Goal: Communication & Community: Ask a question

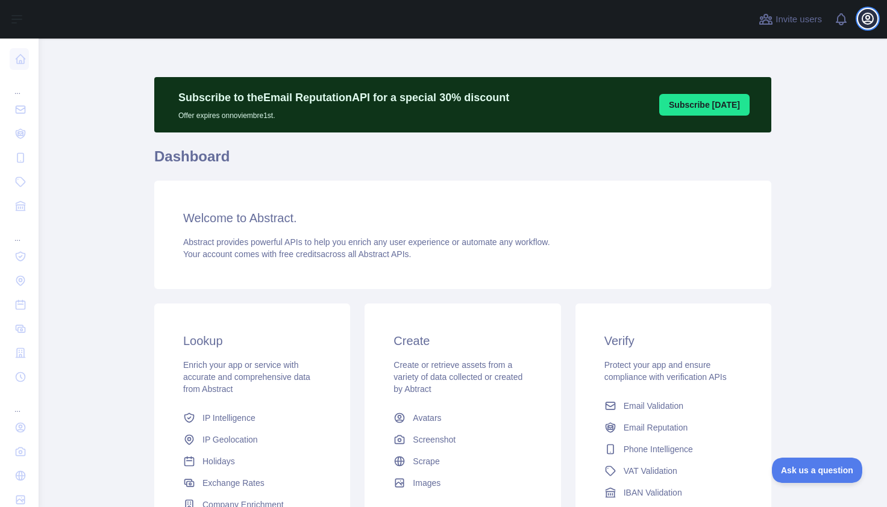
click at [864, 19] on icon "button" at bounding box center [867, 18] width 14 height 14
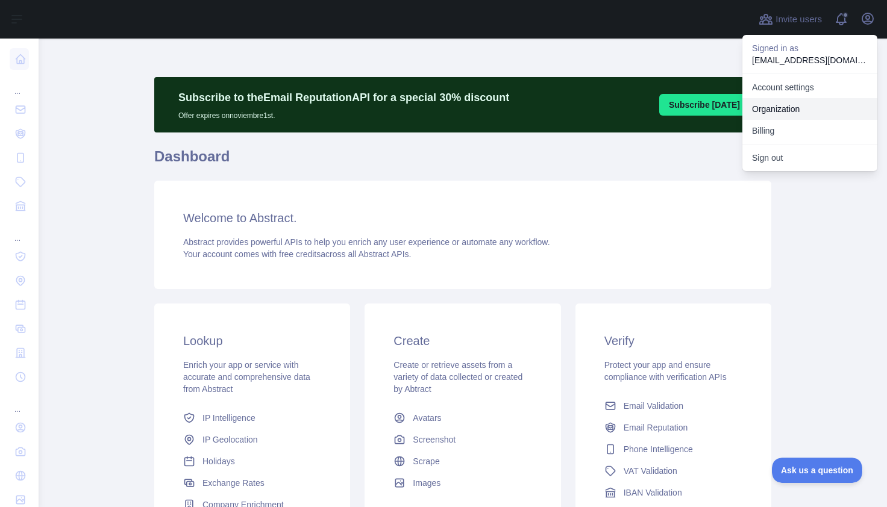
click at [762, 105] on link "Organization" at bounding box center [809, 109] width 135 height 22
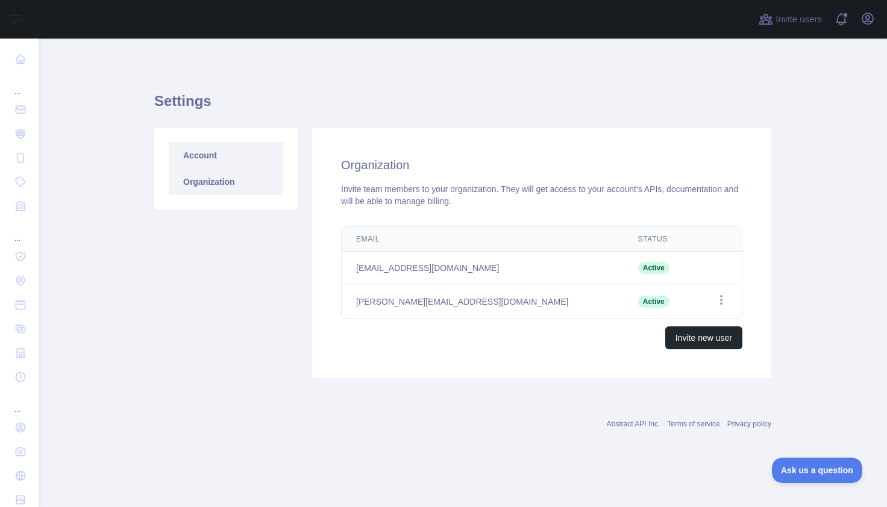
click at [214, 160] on link "Account" at bounding box center [226, 155] width 114 height 26
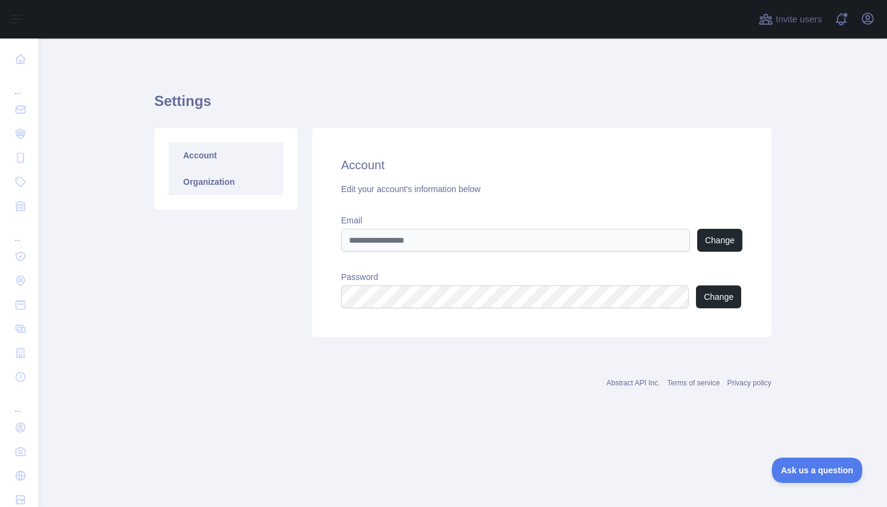
click at [232, 187] on link "Organization" at bounding box center [226, 182] width 114 height 26
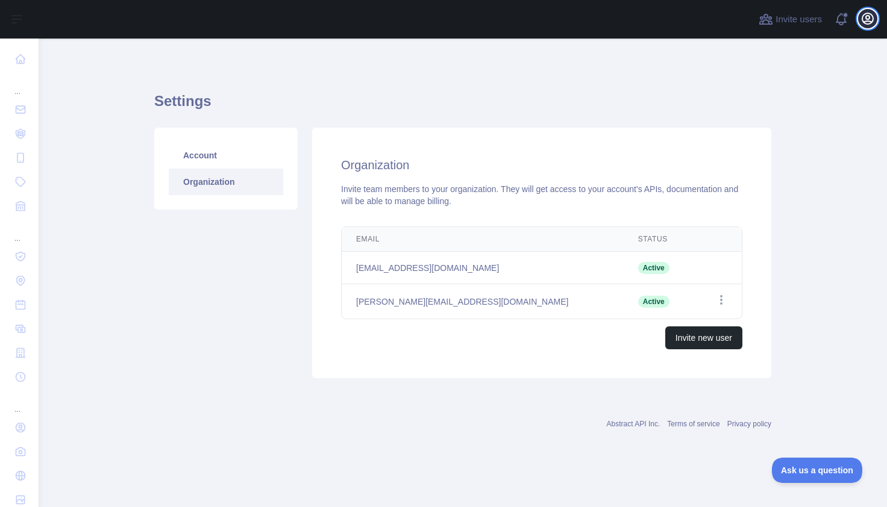
click at [865, 11] on button "Open user menu" at bounding box center [867, 18] width 19 height 19
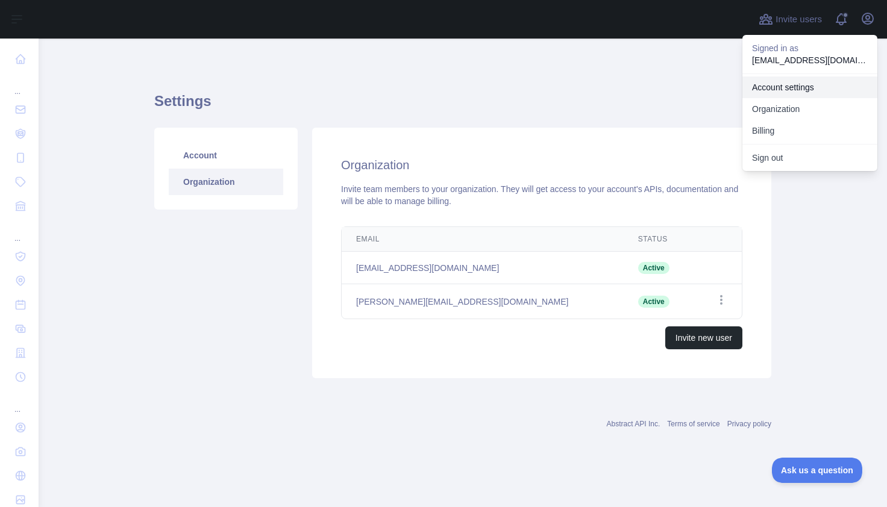
click at [771, 90] on link "Account settings" at bounding box center [809, 87] width 135 height 22
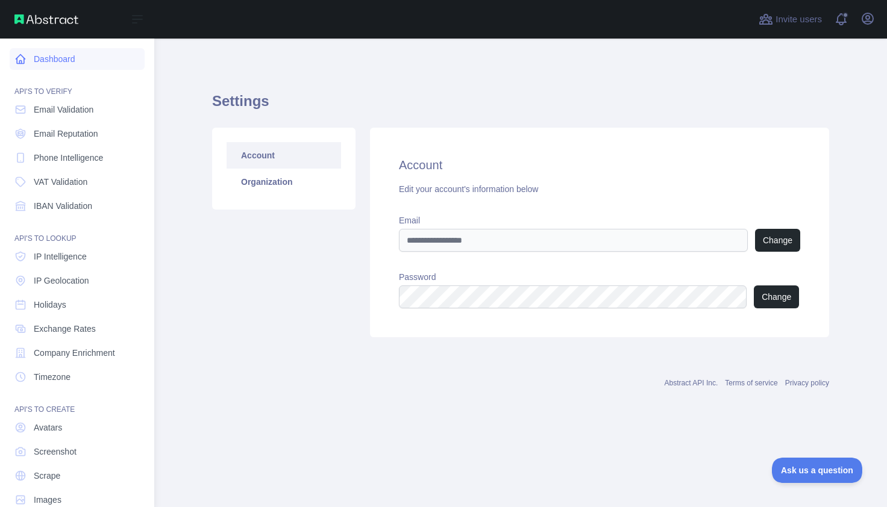
click at [45, 54] on link "Dashboard" at bounding box center [77, 59] width 135 height 22
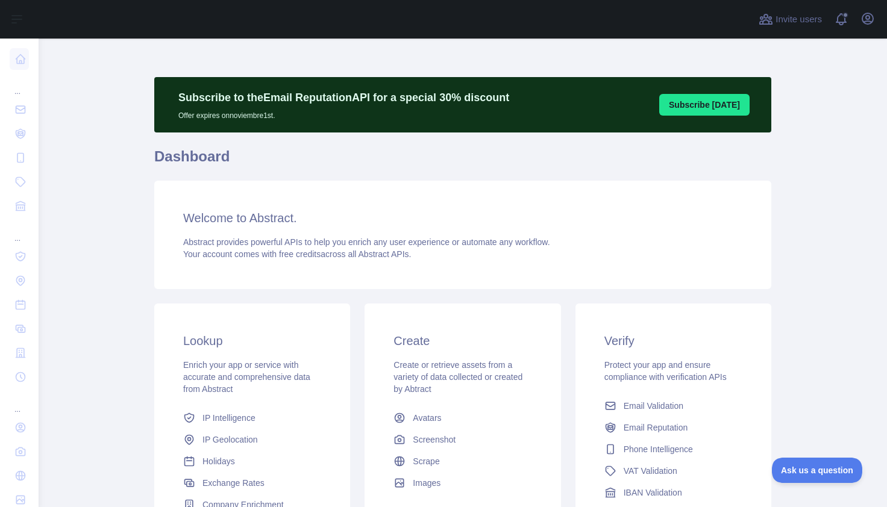
scroll to position [148, 0]
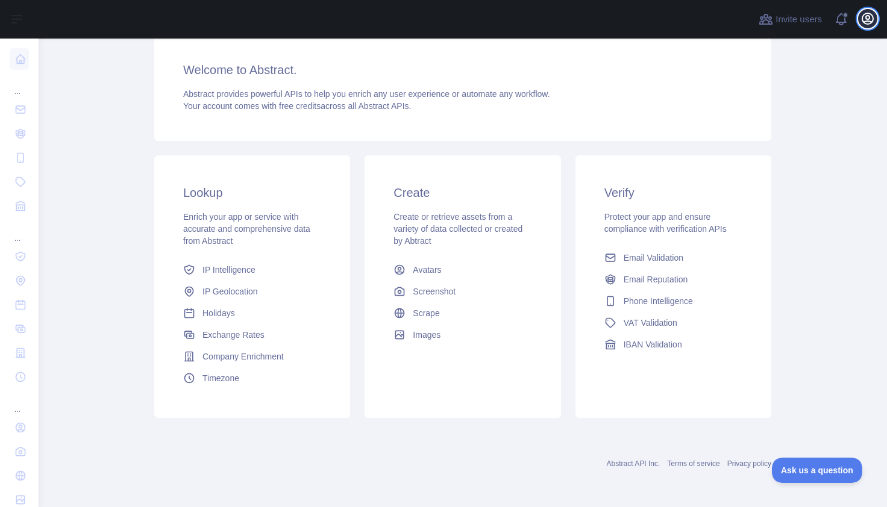
click at [868, 19] on icon "button" at bounding box center [867, 18] width 11 height 11
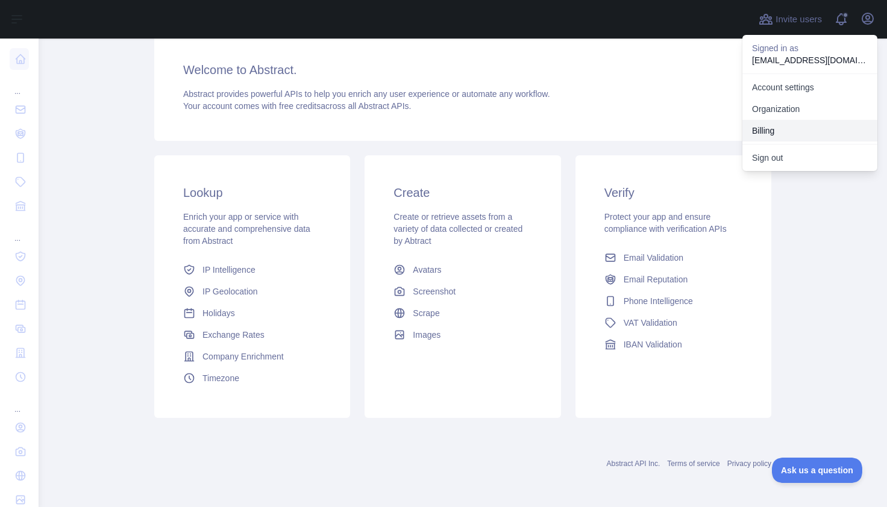
click at [759, 126] on button "Billing" at bounding box center [809, 131] width 135 height 22
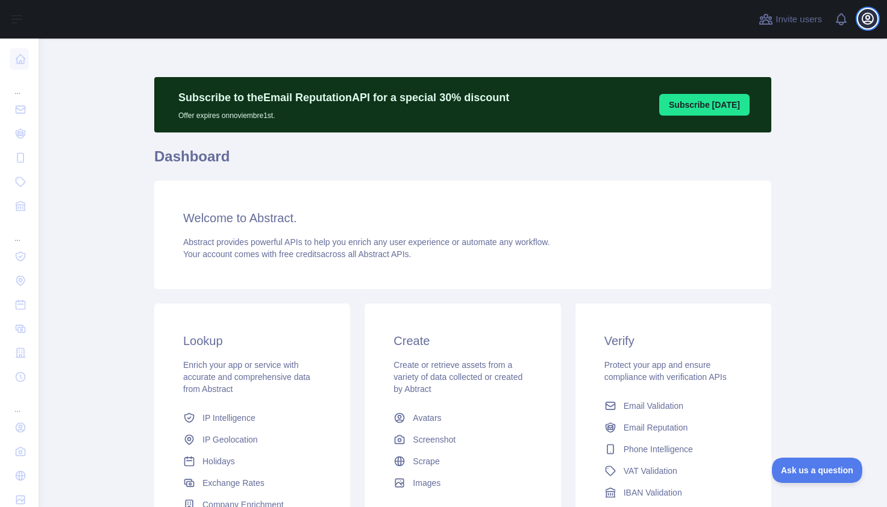
click at [864, 20] on icon "button" at bounding box center [867, 18] width 14 height 14
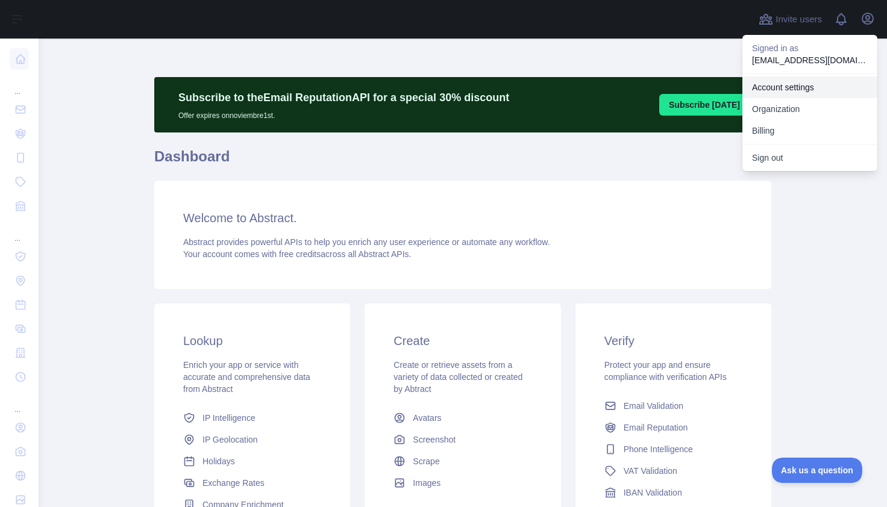
click at [768, 87] on link "Account settings" at bounding box center [809, 87] width 135 height 22
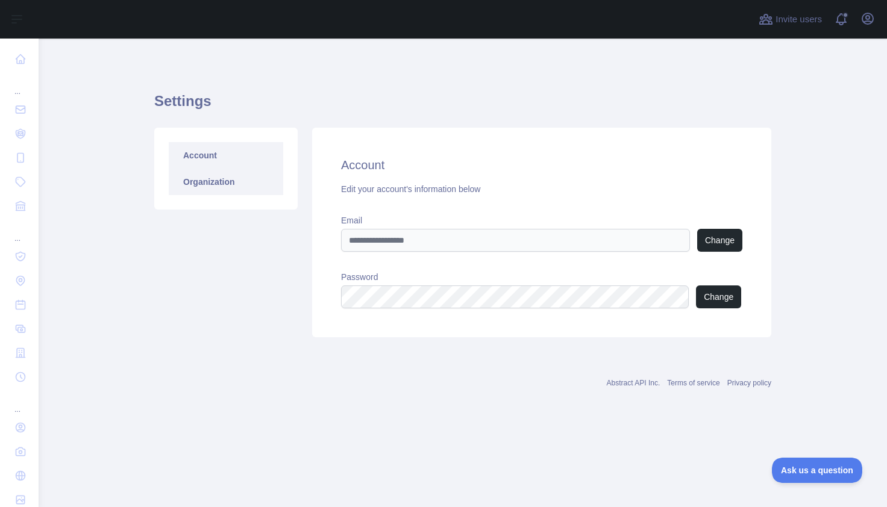
click at [199, 180] on link "Organization" at bounding box center [226, 182] width 114 height 26
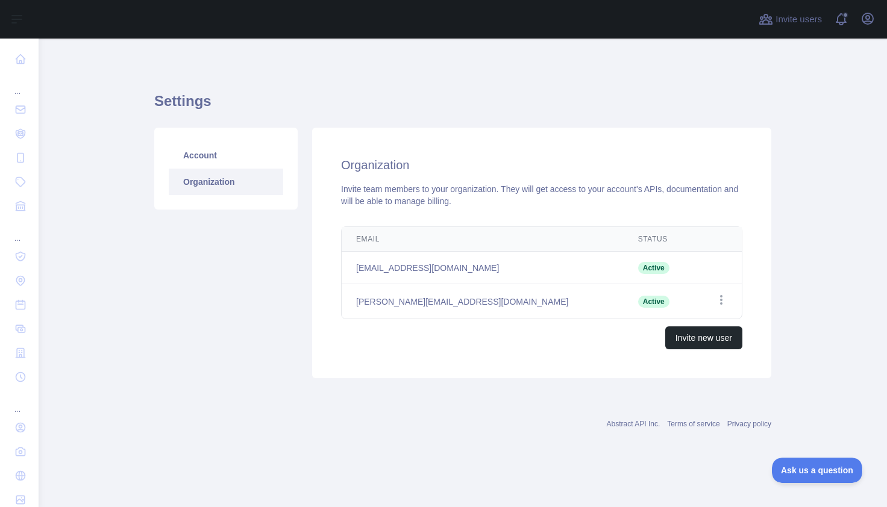
click at [408, 275] on td "axel@lead2team.com" at bounding box center [482, 268] width 282 height 33
click at [862, 19] on icon "button" at bounding box center [867, 18] width 11 height 11
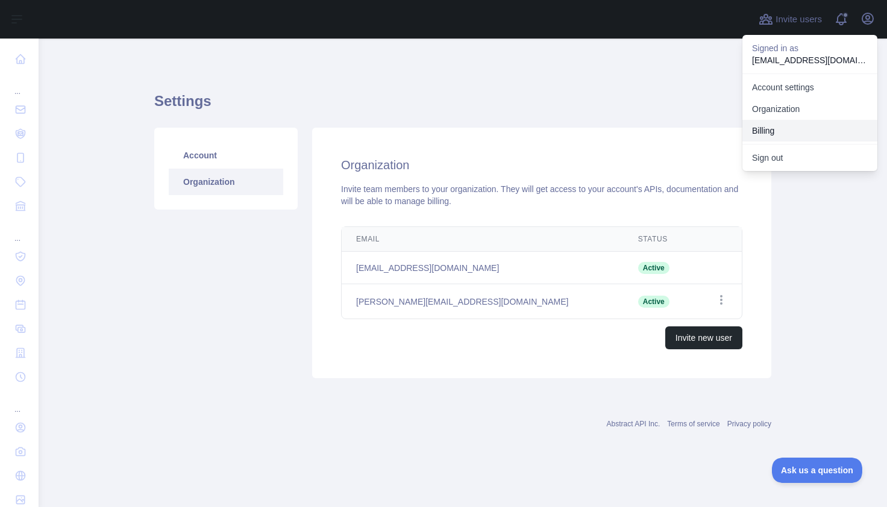
click at [774, 131] on button "Billing" at bounding box center [809, 131] width 135 height 22
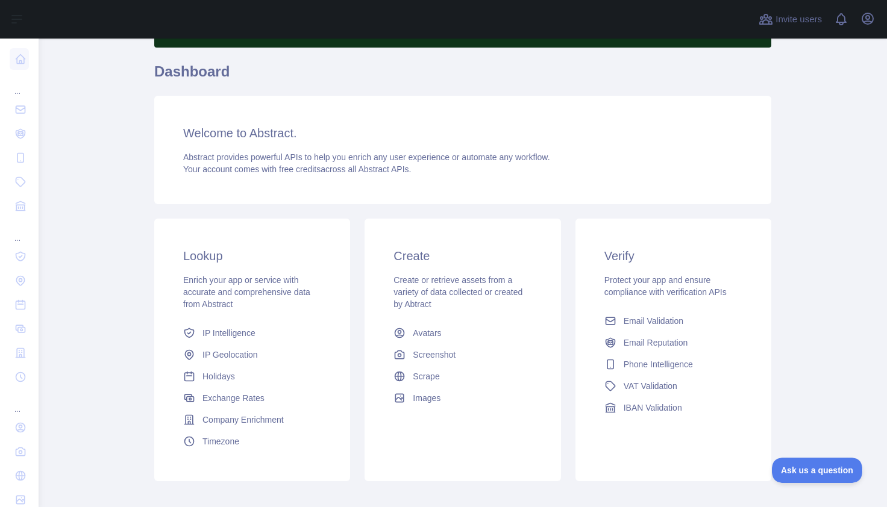
scroll to position [148, 0]
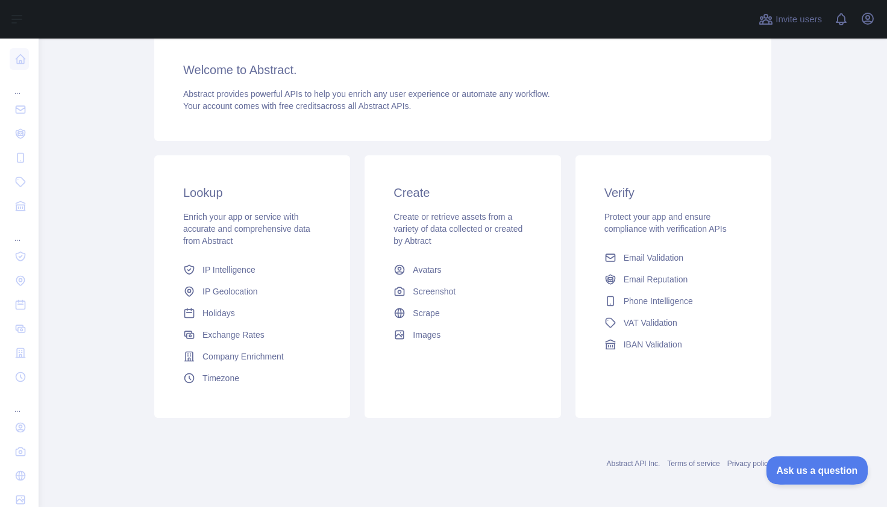
click at [806, 469] on span "Ask us a question" at bounding box center [810, 468] width 90 height 8
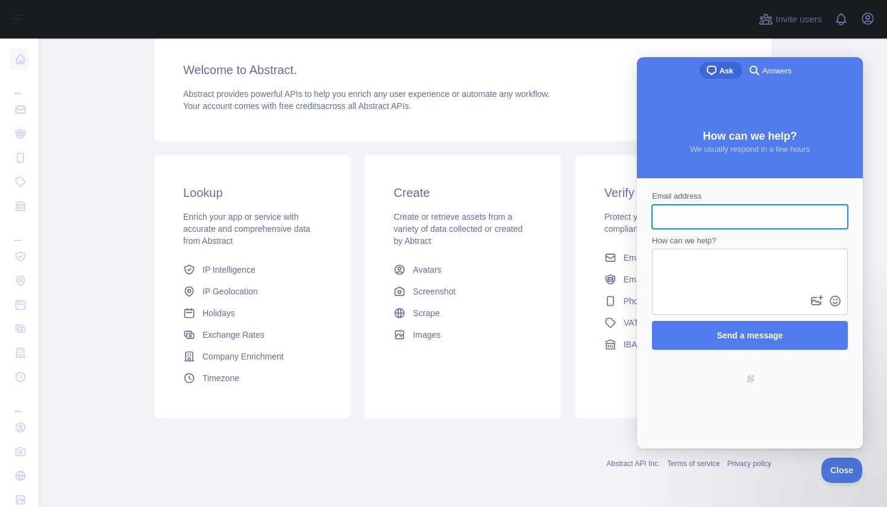
scroll to position [0, 0]
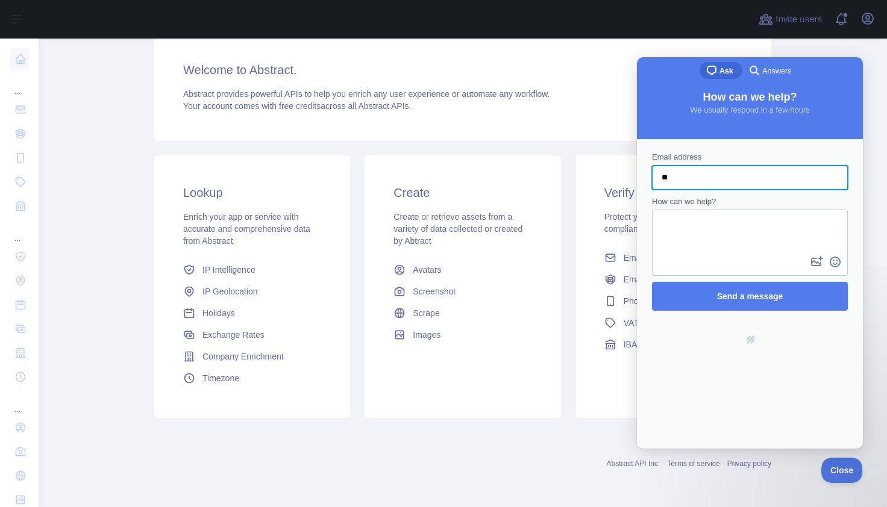
type input "*"
click at [738, 170] on input "**********" at bounding box center [749, 178] width 176 height 22
click at [732, 174] on input "**********" at bounding box center [749, 178] width 176 height 22
type input "**********"
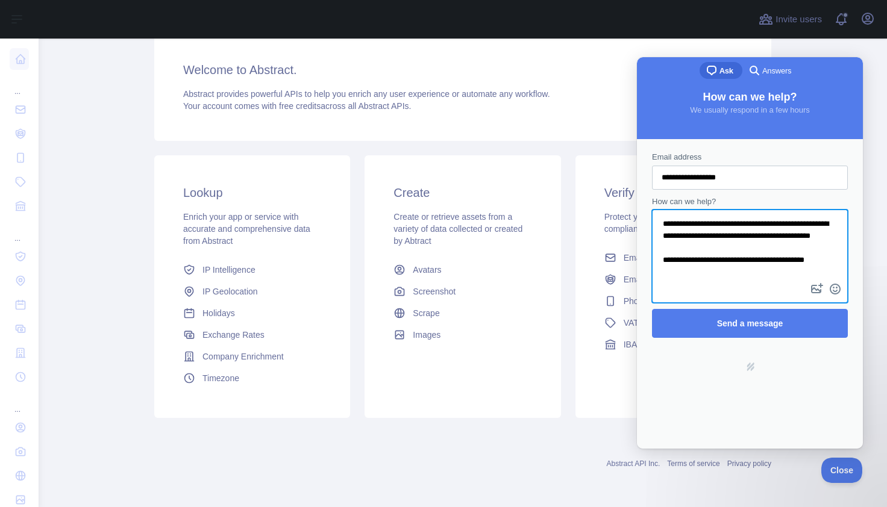
scroll to position [17, 0]
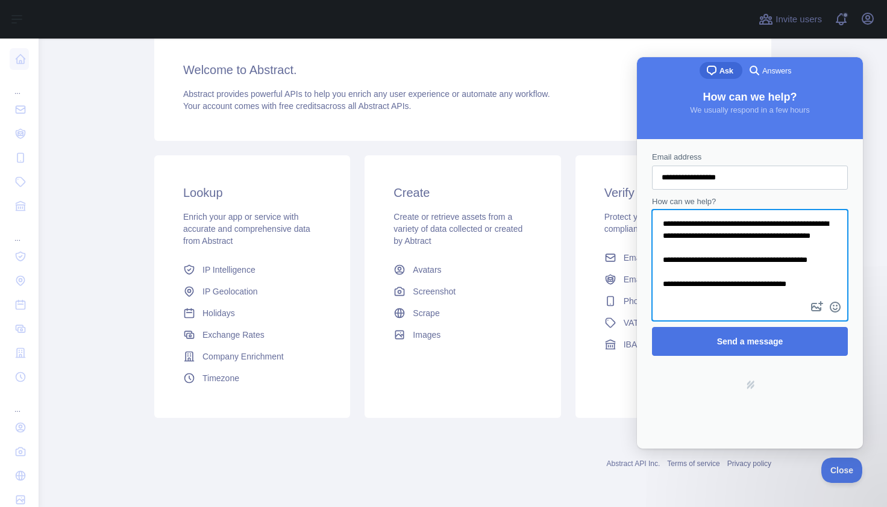
type textarea "**********"
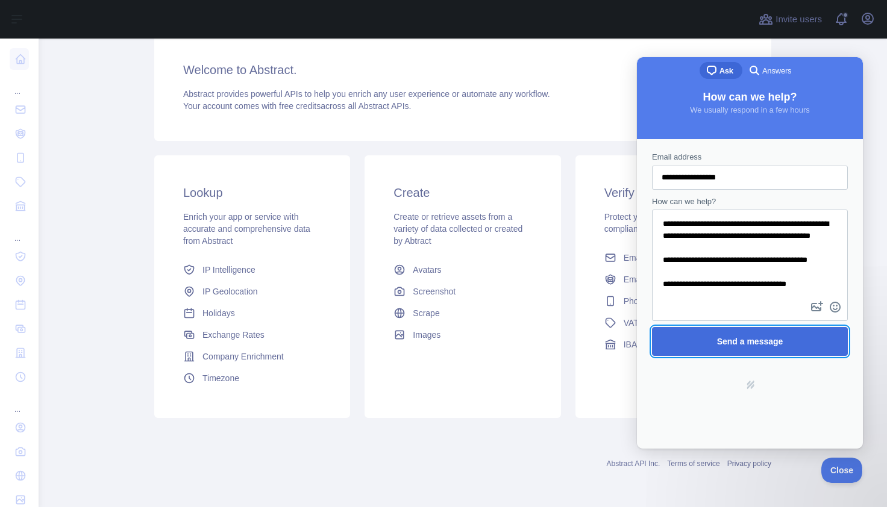
click at [763, 340] on span "Send a message" at bounding box center [750, 342] width 66 height 10
